Goal: Transaction & Acquisition: Purchase product/service

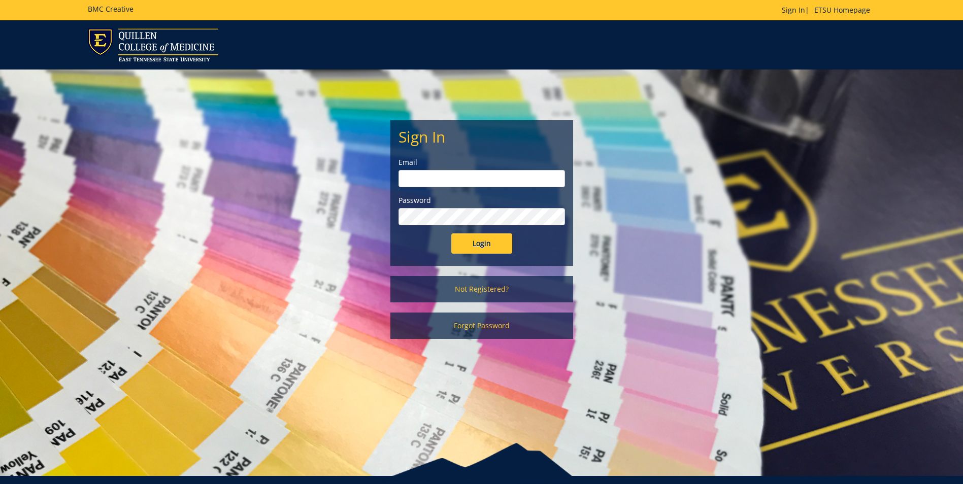
click at [504, 184] on input "email" at bounding box center [481, 178] width 166 height 17
type input "[EMAIL_ADDRESS][DOMAIN_NAME]"
click at [451, 233] on input "Login" at bounding box center [481, 243] width 61 height 20
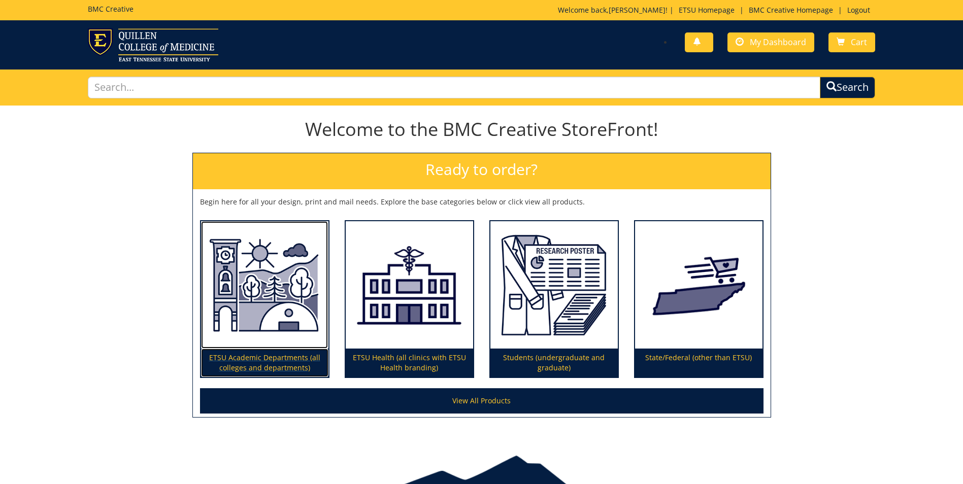
click at [268, 319] on img at bounding box center [264, 285] width 127 height 128
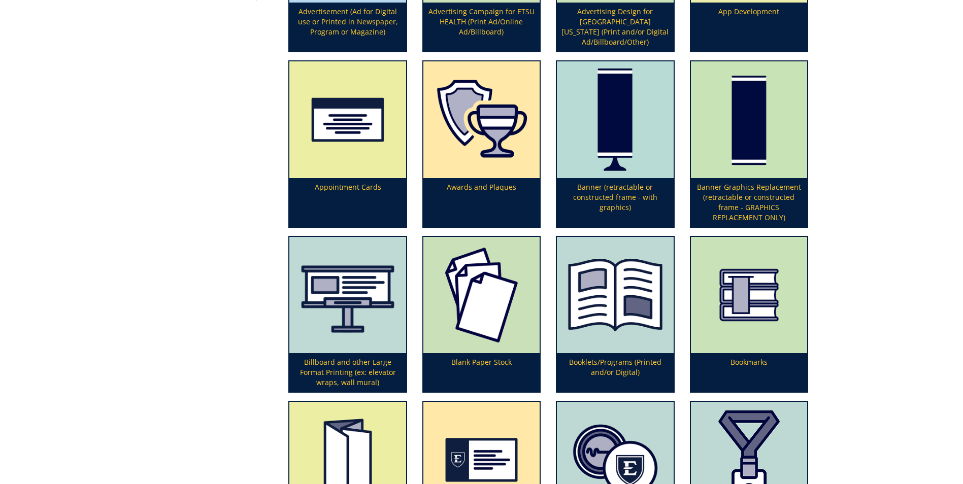
scroll to position [203, 0]
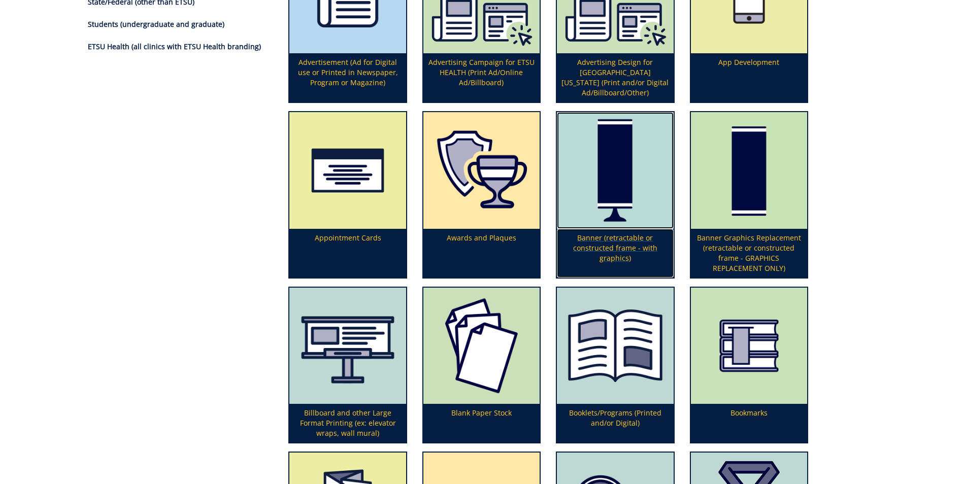
click at [613, 188] on img at bounding box center [615, 170] width 116 height 116
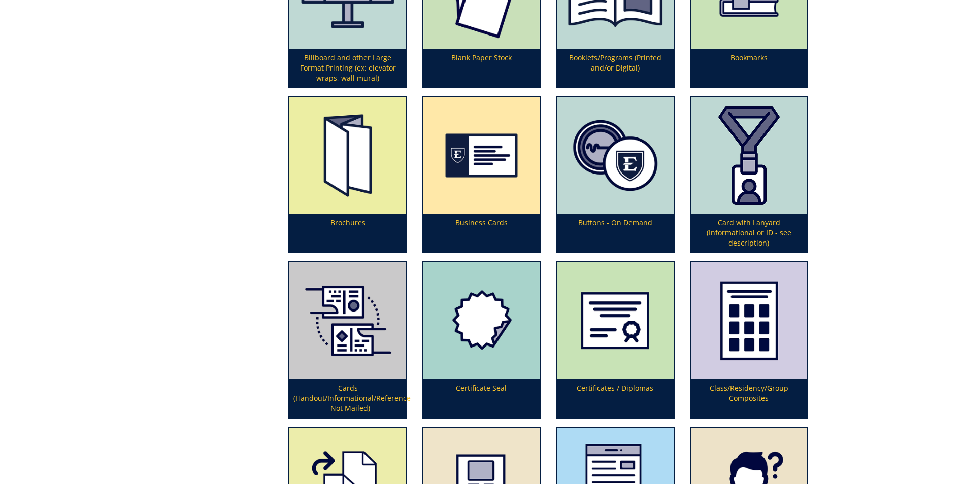
scroll to position [507, 0]
